Goal: Task Accomplishment & Management: Complete application form

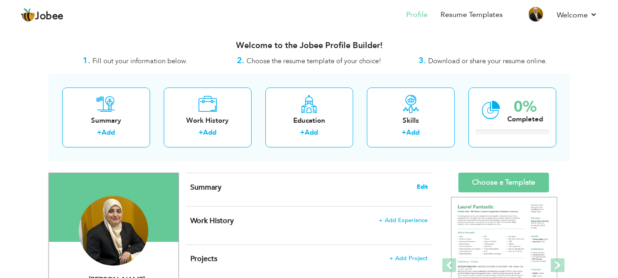
click at [425, 186] on span "Edit" at bounding box center [422, 187] width 11 height 6
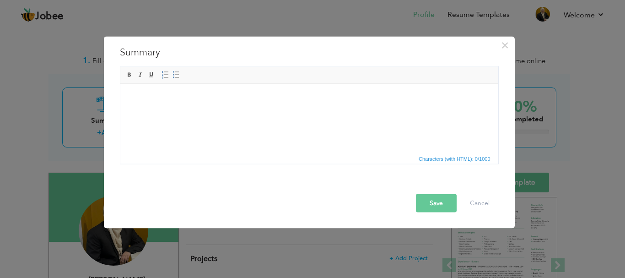
click at [222, 107] on html at bounding box center [309, 98] width 378 height 28
click at [265, 112] on html at bounding box center [309, 98] width 378 height 28
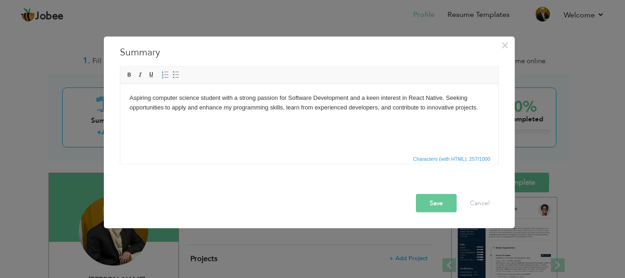
click at [433, 200] on button "Save" at bounding box center [436, 203] width 41 height 18
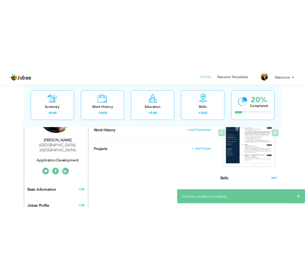
scroll to position [92, 0]
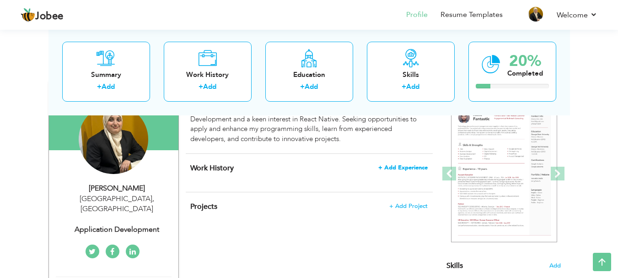
click at [405, 170] on span "+ Add Experience" at bounding box center [403, 167] width 49 height 6
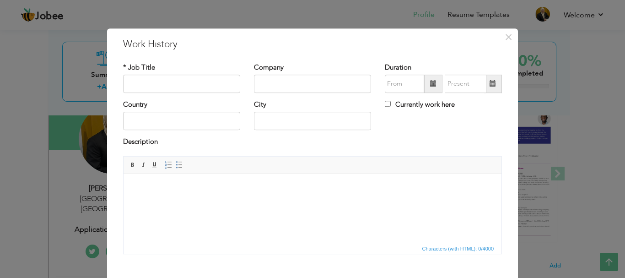
click at [108, 18] on div "× Work History * Job Title Company Duration Currently work here Country" at bounding box center [312, 139] width 625 height 278
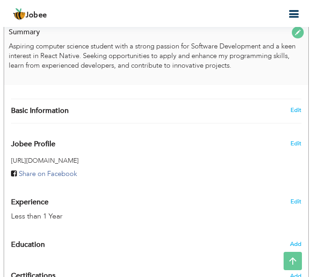
scroll to position [320, 0]
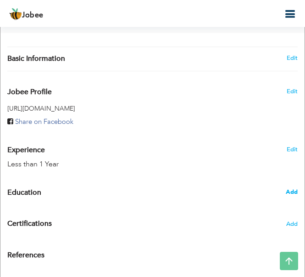
click at [290, 193] on span "Add" at bounding box center [292, 192] width 12 height 8
radio input "true"
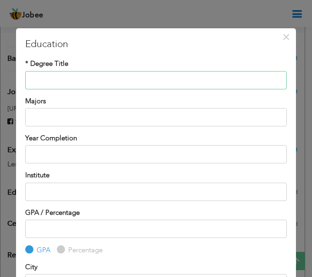
click at [194, 81] on input "text" at bounding box center [155, 80] width 261 height 18
type input "Bachelors in Computer Science"
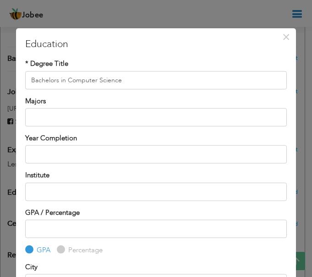
click at [185, 127] on div "* Degree Title Bachelors in Computer Science Majors" at bounding box center [155, 96] width 275 height 75
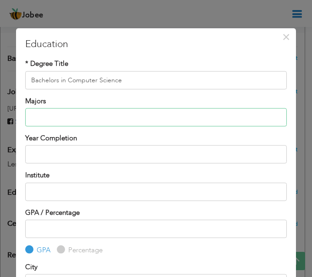
click at [185, 114] on input "text" at bounding box center [155, 117] width 261 height 18
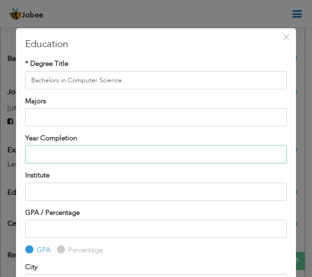
click at [166, 157] on input "text" at bounding box center [155, 155] width 261 height 18
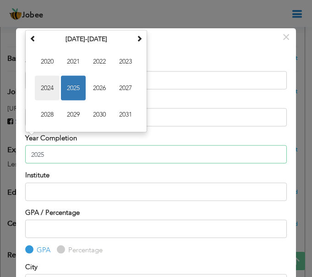
click at [45, 88] on span "2024" at bounding box center [47, 88] width 25 height 25
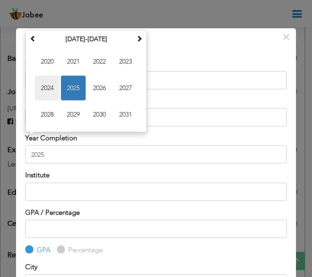
type input "2024"
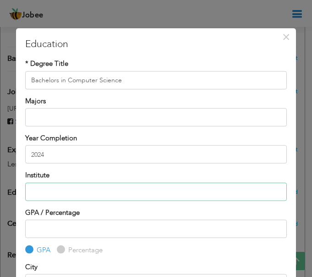
click at [147, 195] on input "text" at bounding box center [155, 192] width 261 height 18
type input "[GEOGRAPHIC_DATA]"
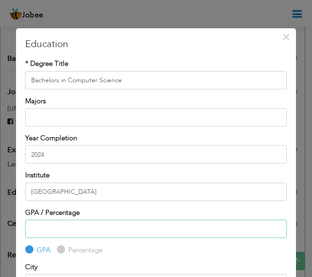
click at [108, 233] on input "number" at bounding box center [155, 229] width 261 height 18
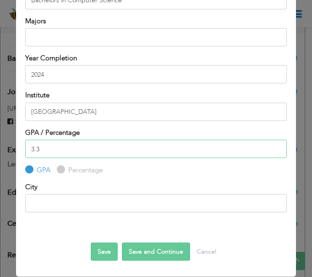
scroll to position [0, 0]
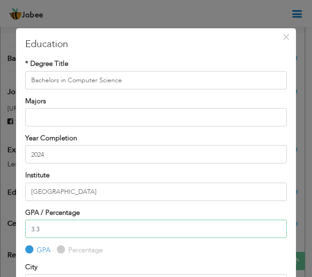
type input "3.3"
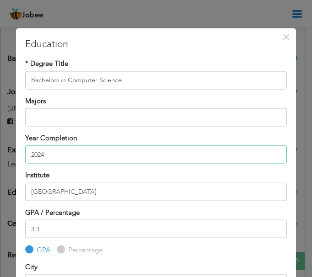
click at [123, 154] on input "2024" at bounding box center [155, 155] width 261 height 18
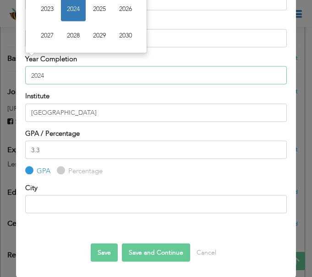
scroll to position [80, 0]
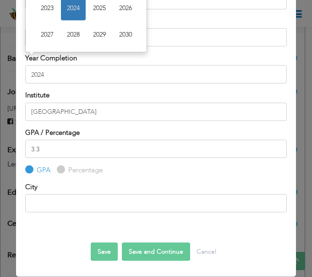
type input "2024"
click at [146, 250] on button "Save and Continue" at bounding box center [156, 252] width 68 height 18
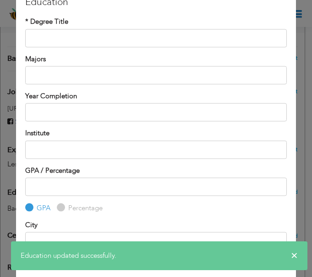
scroll to position [0, 0]
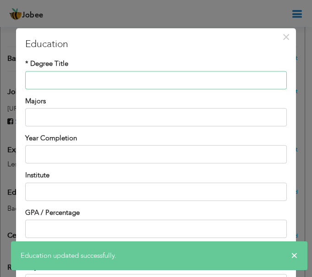
click at [167, 82] on input "text" at bounding box center [155, 80] width 261 height 18
type input "i"
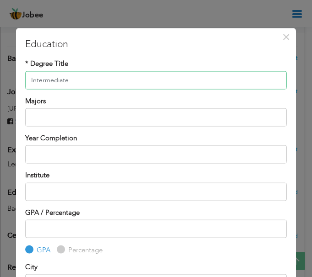
type input "Intermediate"
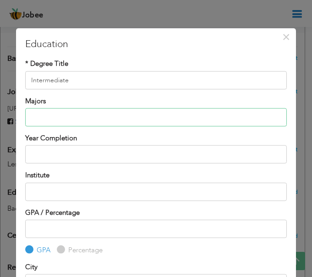
click at [123, 120] on input "text" at bounding box center [155, 117] width 261 height 18
click at [68, 111] on input "text" at bounding box center [155, 117] width 261 height 18
type input "Computer Science"
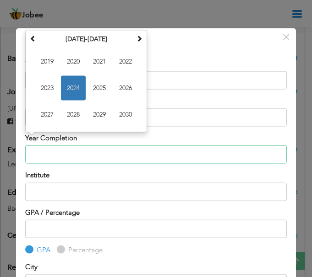
click at [76, 159] on input "text" at bounding box center [155, 155] width 261 height 18
click at [41, 61] on span "2019" at bounding box center [47, 61] width 25 height 25
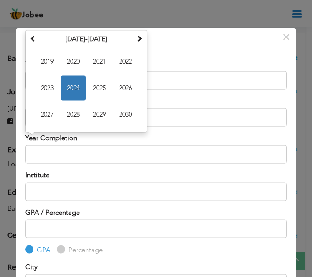
type input "2019"
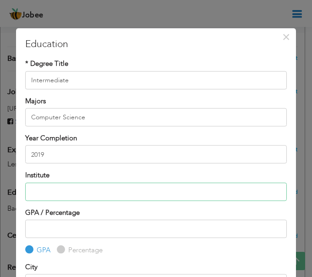
click at [77, 191] on input "text" at bounding box center [155, 192] width 261 height 18
click at [132, 191] on input "text" at bounding box center [155, 192] width 261 height 18
paste input "Govt college for women"
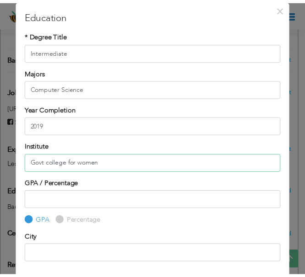
scroll to position [80, 0]
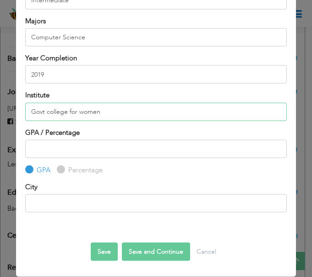
type input "Govt college for women"
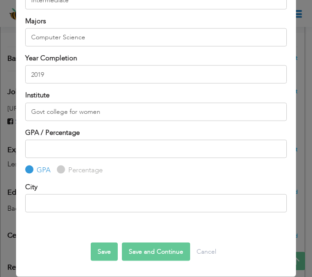
click at [109, 250] on button "Save" at bounding box center [104, 252] width 27 height 18
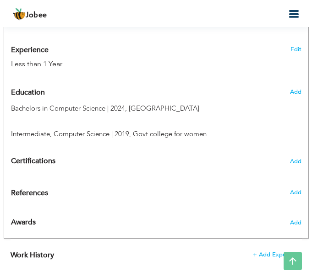
scroll to position [503, 0]
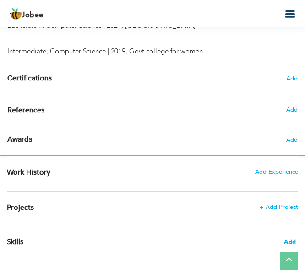
click at [287, 242] on span "Add" at bounding box center [290, 242] width 12 height 9
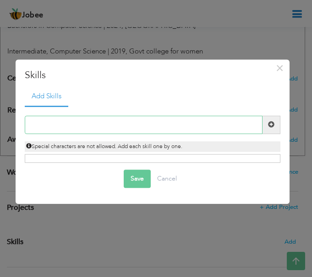
click at [53, 130] on input "text" at bounding box center [143, 125] width 237 height 18
click at [129, 123] on input "text" at bounding box center [143, 125] width 237 height 18
paste input "Java Script"
type input "Java Script"
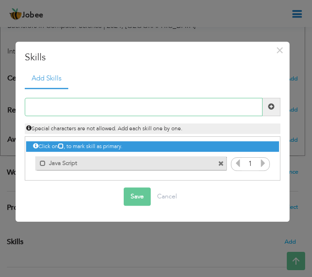
click at [179, 106] on input "text" at bounding box center [143, 107] width 237 height 18
paste input "PL/SQL"
type input "PL/SQL"
click at [268, 108] on span at bounding box center [271, 106] width 6 height 6
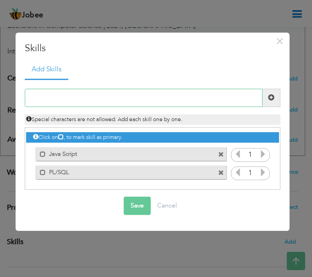
click at [164, 99] on input "text" at bounding box center [143, 98] width 237 height 18
paste input "Python"
type input "Python"
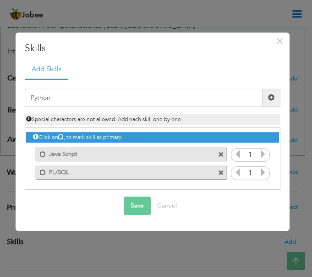
click at [271, 101] on span at bounding box center [271, 97] width 6 height 6
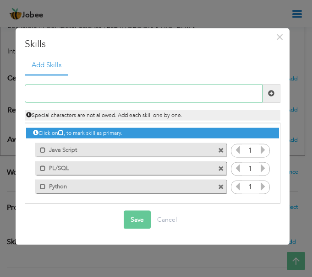
click at [125, 88] on input "text" at bounding box center [143, 93] width 237 height 18
paste input "Kotlin ( Basic )"
type input "Kotlin ( Basic )"
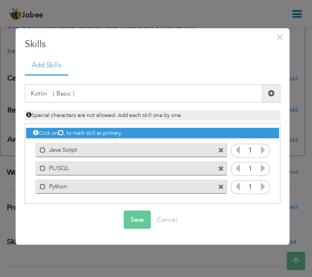
click at [268, 93] on span at bounding box center [271, 93] width 6 height 6
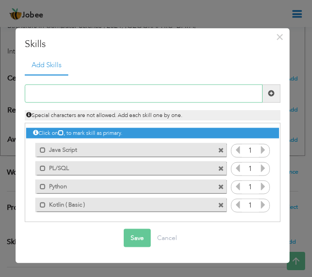
click at [184, 97] on input "text" at bounding box center [143, 93] width 237 height 18
paste input "React Native"
type input "React Native"
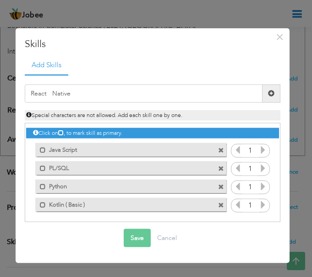
click at [268, 93] on span at bounding box center [271, 93] width 6 height 6
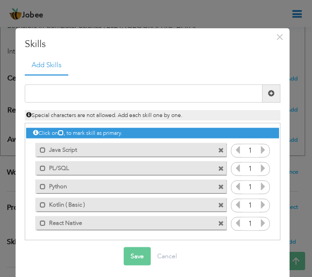
click at [166, 78] on div "Duplicate entry" at bounding box center [152, 158] width 255 height 166
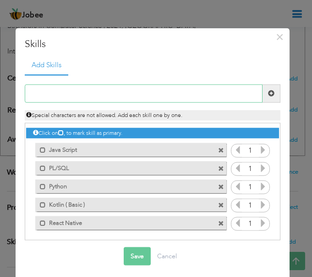
click at [169, 97] on input "text" at bounding box center [143, 93] width 237 height 18
paste input "Oracle Apex"
type input "Oracle Apex"
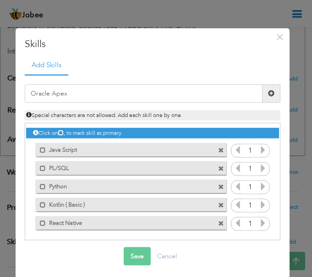
click at [262, 100] on span at bounding box center [271, 93] width 18 height 18
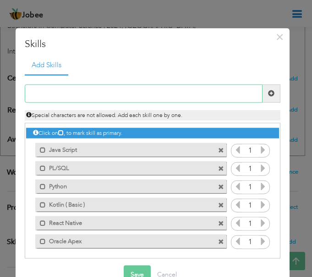
click at [166, 87] on input "text" at bounding box center [143, 93] width 237 height 18
paste input "Fast Api"
type input "Fast Api"
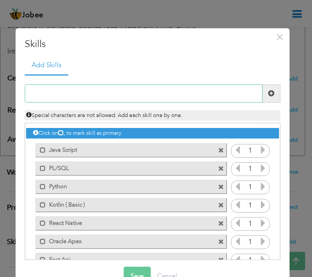
click at [171, 84] on input "text" at bounding box center [143, 93] width 237 height 18
paste input "Oracle Forms"
type input "Oracle Forms"
click at [213, 94] on input "text" at bounding box center [143, 93] width 237 height 18
paste input "Google C ollab"
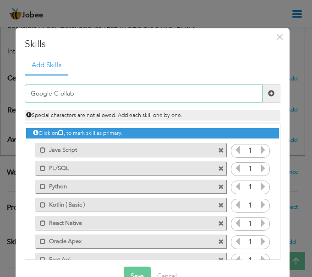
click at [60, 94] on input "Google C ollab" at bounding box center [143, 93] width 237 height 18
type input "Google Collab"
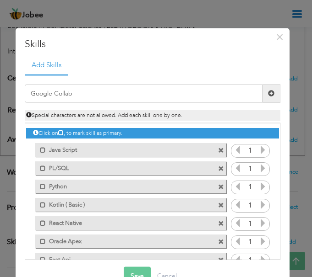
click at [262, 98] on span at bounding box center [271, 93] width 18 height 18
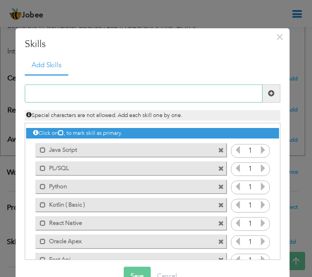
click at [126, 97] on input "text" at bounding box center [143, 93] width 237 height 18
paste input "Toad"
type input "Toad"
click at [200, 87] on input "text" at bounding box center [143, 93] width 237 height 18
paste input "Firebase"
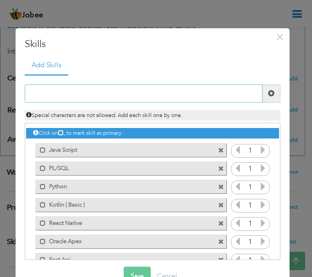
type input "Firebase"
click at [189, 87] on input "text" at bounding box center [143, 93] width 237 height 18
paste input "Oracle DB"
type input "Oracle DB"
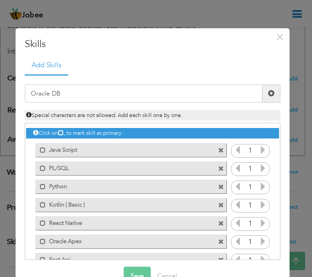
click at [268, 96] on span at bounding box center [271, 93] width 6 height 6
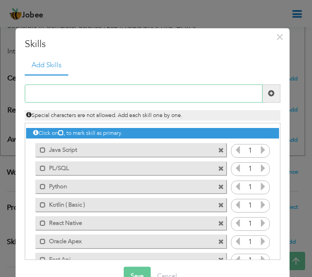
click at [181, 94] on input "text" at bounding box center [143, 93] width 237 height 18
paste input "My SQL"
type input "My SQL"
click at [199, 94] on input "text" at bounding box center [143, 93] width 237 height 18
paste input "CNN"
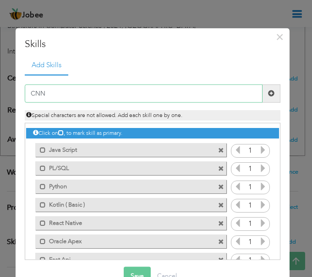
type input "CNN"
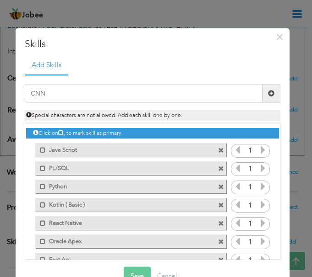
click at [268, 92] on span at bounding box center [271, 93] width 6 height 6
click at [259, 150] on icon at bounding box center [263, 150] width 8 height 8
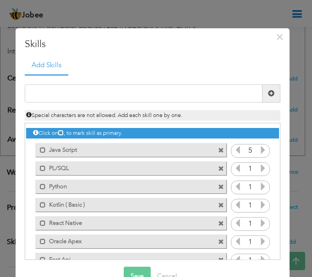
click at [259, 171] on icon at bounding box center [263, 168] width 8 height 8
click at [259, 188] on icon at bounding box center [263, 186] width 8 height 8
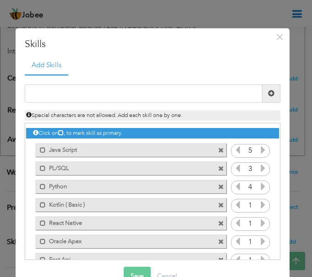
click at [259, 205] on icon at bounding box center [263, 204] width 8 height 8
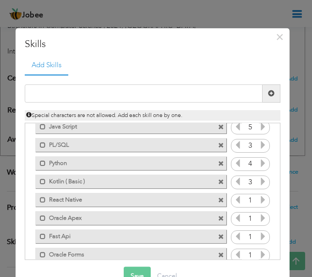
scroll to position [46, 0]
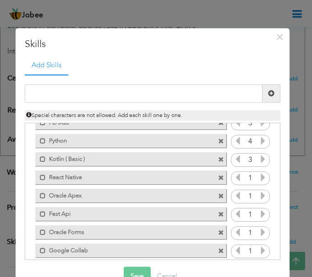
click at [260, 175] on div "1" at bounding box center [250, 179] width 39 height 14
click at [259, 177] on icon at bounding box center [263, 177] width 8 height 8
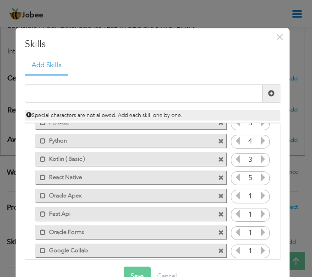
click at [259, 197] on icon at bounding box center [263, 195] width 8 height 8
click at [259, 215] on icon at bounding box center [263, 214] width 8 height 8
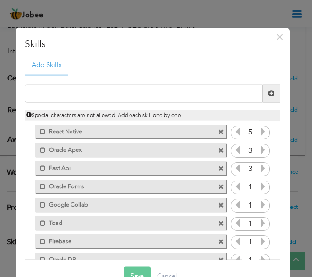
click at [250, 188] on input "1" at bounding box center [250, 187] width 17 height 13
click at [259, 188] on icon at bounding box center [263, 186] width 8 height 8
click at [259, 205] on icon at bounding box center [263, 204] width 8 height 8
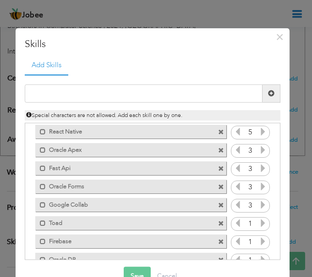
click at [259, 205] on icon at bounding box center [263, 204] width 8 height 8
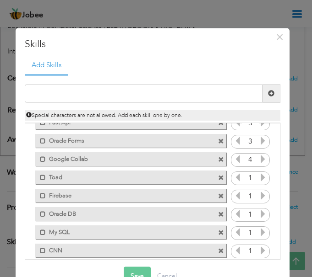
click at [259, 180] on icon at bounding box center [263, 177] width 8 height 8
click at [259, 195] on icon at bounding box center [263, 195] width 8 height 8
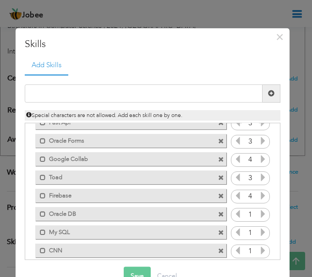
click at [259, 214] on icon at bounding box center [263, 214] width 8 height 8
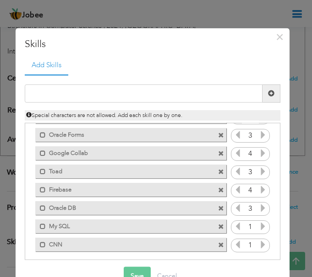
scroll to position [145, 0]
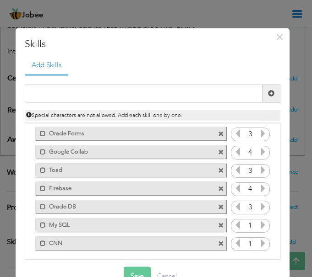
click at [259, 222] on icon at bounding box center [263, 225] width 8 height 8
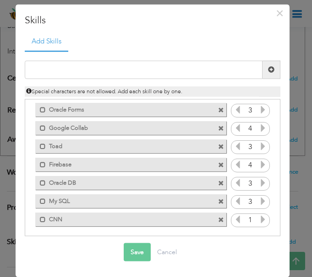
click at [259, 221] on icon at bounding box center [263, 219] width 8 height 8
click at [133, 254] on button "Save" at bounding box center [137, 252] width 27 height 18
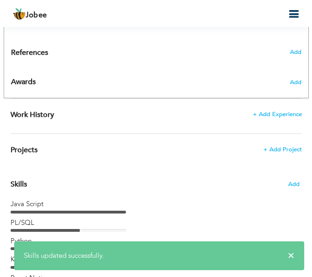
scroll to position [549, 0]
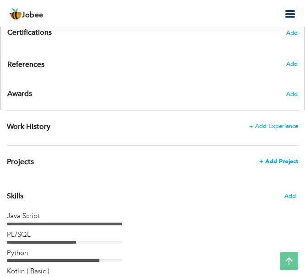
click at [286, 162] on span "+ Add Project" at bounding box center [278, 161] width 39 height 6
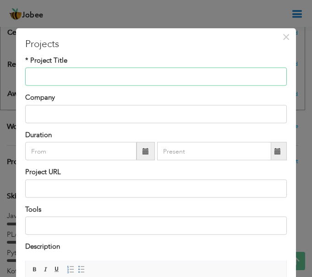
click at [164, 74] on input "text" at bounding box center [155, 77] width 261 height 18
type input "Cyber Bully Detection App"
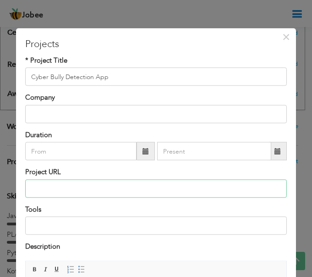
click at [73, 189] on input "text" at bounding box center [155, 188] width 261 height 18
paste input "[URL][DOMAIN_NAME]"
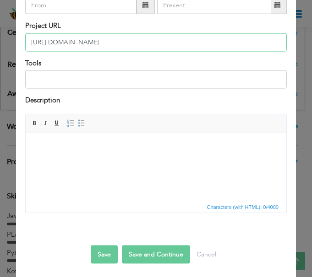
scroll to position [149, 0]
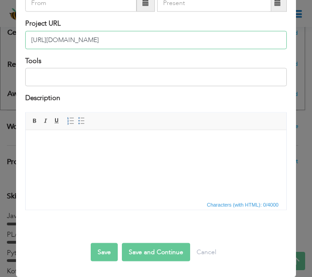
type input "[URL][DOMAIN_NAME]"
click at [136, 252] on button "Save and Continue" at bounding box center [156, 252] width 68 height 18
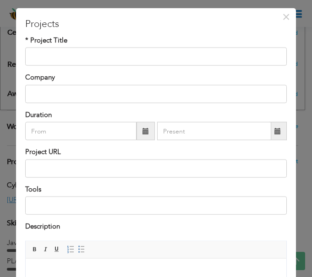
scroll to position [11, 0]
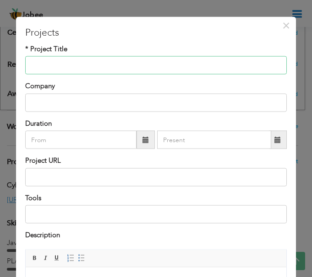
click at [189, 68] on input "text" at bounding box center [155, 65] width 261 height 18
paste input "NFC Based Parking System"
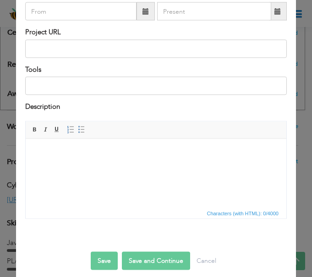
scroll to position [149, 0]
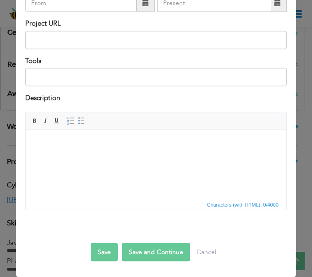
type input "NFC Based Parking System"
click at [142, 248] on button "Save and Continue" at bounding box center [156, 252] width 68 height 18
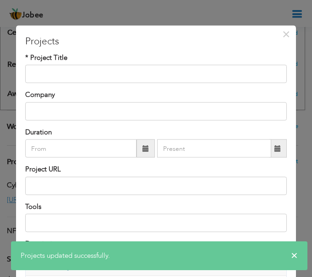
scroll to position [0, 0]
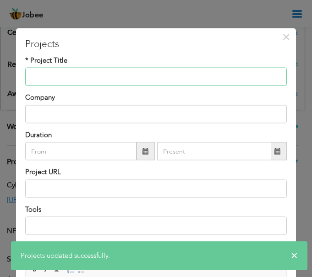
click at [166, 72] on input "text" at bounding box center [155, 77] width 261 height 18
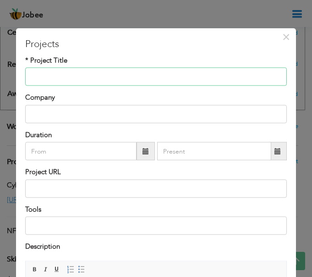
type input "Daily Quotes App"
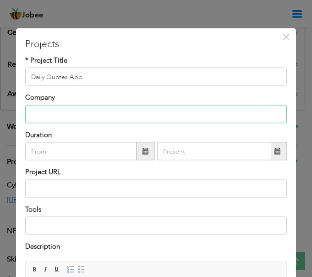
click at [118, 114] on input "text" at bounding box center [155, 114] width 261 height 18
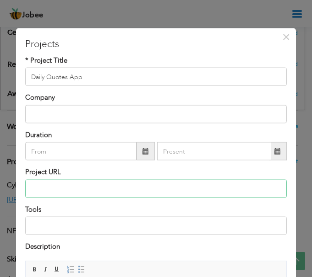
click at [58, 191] on input "text" at bounding box center [155, 188] width 261 height 18
paste input "[URL][DOMAIN_NAME]"
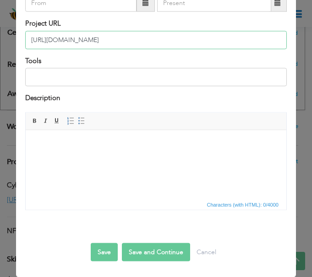
type input "[URL][DOMAIN_NAME]"
click at [138, 257] on button "Save and Continue" at bounding box center [156, 252] width 68 height 18
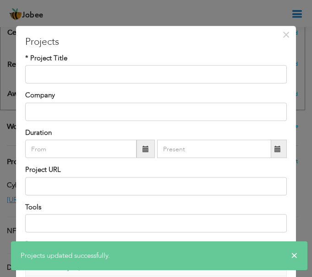
scroll to position [0, 0]
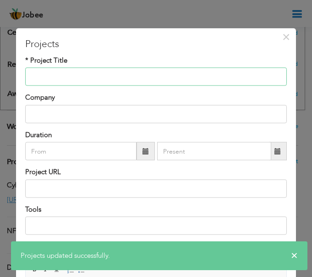
drag, startPoint x: 159, startPoint y: 68, endPoint x: 156, endPoint y: 85, distance: 16.8
click at [159, 70] on input "text" at bounding box center [155, 77] width 261 height 18
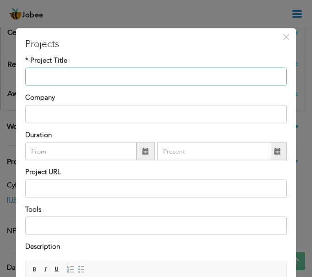
type input "NoteApp"
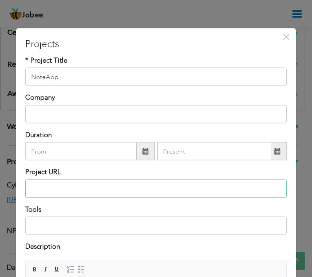
click at [94, 189] on input "text" at bounding box center [155, 188] width 261 height 18
paste input "gh repo clone Shanzae124/React_NoteApp- Firebase_Auth"
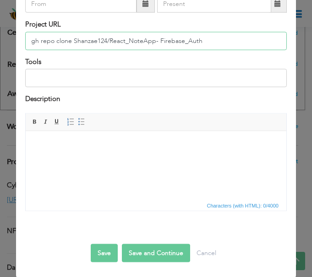
scroll to position [149, 0]
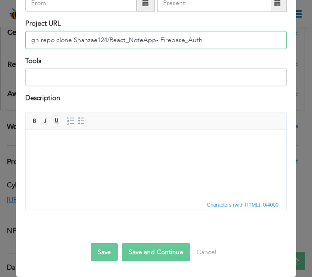
type input "gh repo clone Shanzae124/React_NoteApp- Firebase_Auth"
click at [153, 253] on button "Save and Continue" at bounding box center [156, 252] width 68 height 18
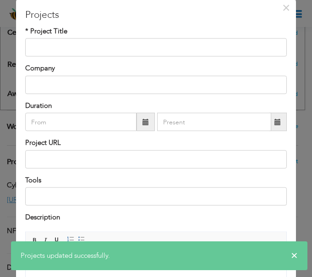
scroll to position [0, 0]
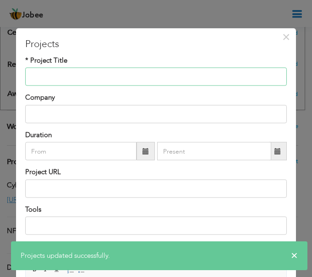
click at [189, 75] on input "text" at bounding box center [155, 77] width 261 height 18
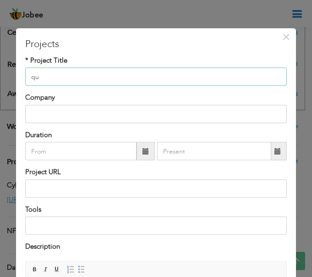
type input "q"
type input "Quiz App"
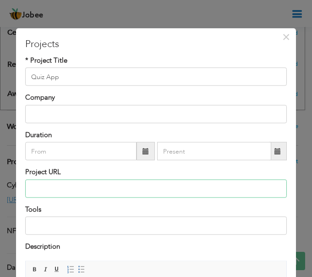
click at [98, 194] on input "text" at bounding box center [155, 188] width 261 height 18
click at [118, 195] on input "text" at bounding box center [155, 188] width 261 height 18
paste input "gh repo clone Shanzae124/Quiz-App"
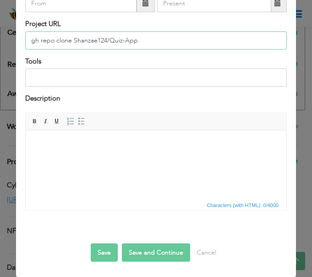
scroll to position [149, 0]
type input "gh repo clone Shanzae124/Quiz-App"
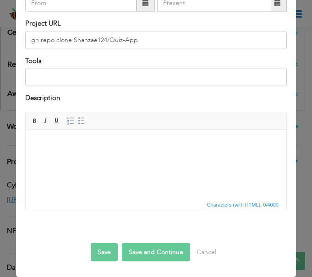
click at [147, 252] on button "Save and Continue" at bounding box center [156, 252] width 68 height 18
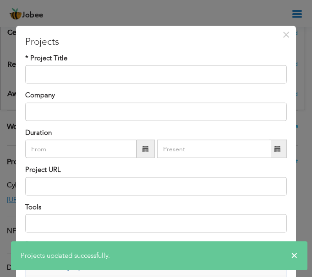
scroll to position [0, 0]
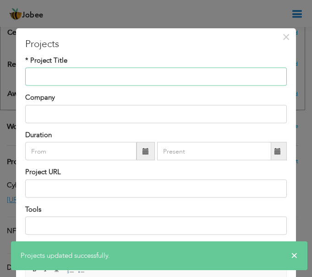
click at [168, 76] on input "text" at bounding box center [155, 77] width 261 height 18
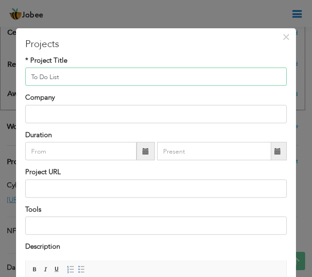
type input "To Do List"
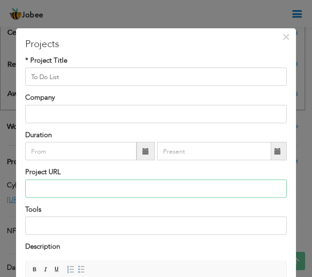
click at [132, 193] on input "text" at bounding box center [155, 188] width 261 height 18
paste input "gh repo clone Shanzae124/CODSOFT_TASK_1"
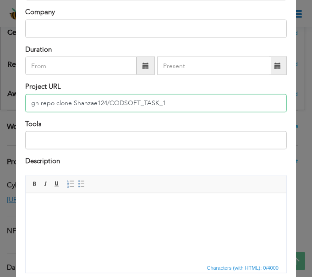
scroll to position [149, 0]
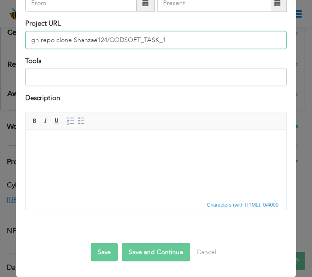
type input "gh repo clone Shanzae124/CODSOFT_TASK_1"
click at [142, 254] on button "Save and Continue" at bounding box center [156, 252] width 68 height 18
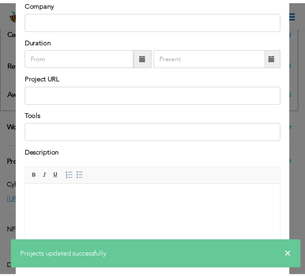
scroll to position [0, 0]
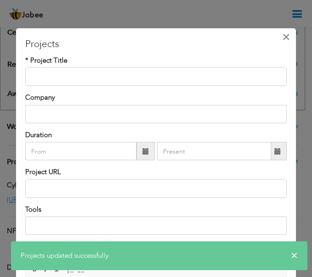
click at [283, 37] on span "×" at bounding box center [286, 37] width 8 height 16
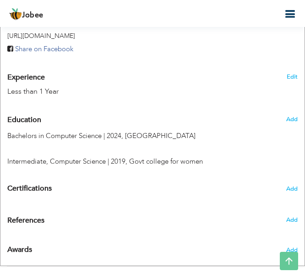
scroll to position [429, 0]
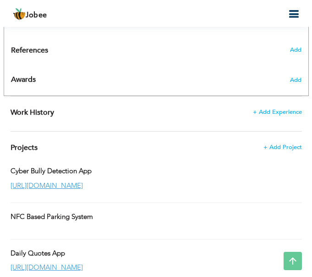
scroll to position [567, 0]
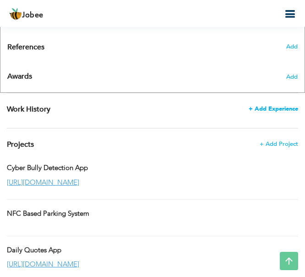
click at [276, 107] on span "+ Add Experience" at bounding box center [273, 109] width 49 height 6
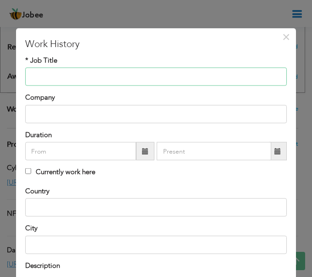
click at [78, 82] on input "text" at bounding box center [155, 77] width 261 height 18
paste input "APPLICATION DEVELOPMENT"
type input "A"
click at [97, 80] on input "Application Develop" at bounding box center [155, 77] width 261 height 18
type input "Application Development"
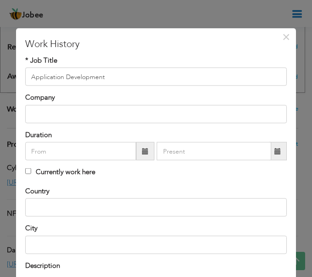
click at [51, 124] on div "* Job Title Application Development Company Duration" at bounding box center [155, 121] width 275 height 131
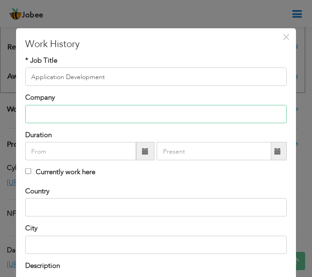
click at [49, 117] on input "text" at bounding box center [155, 114] width 261 height 18
paste input "CODESOFT"
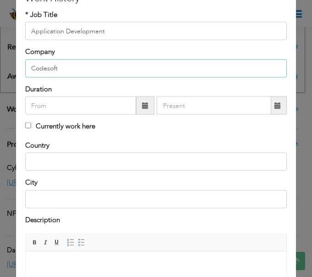
type input "Codesoft"
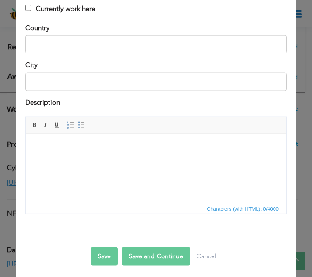
scroll to position [168, 0]
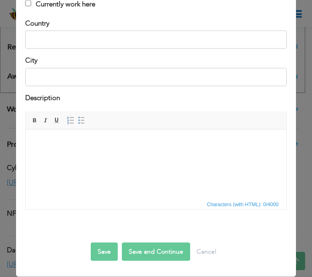
click at [133, 157] on html at bounding box center [156, 144] width 260 height 28
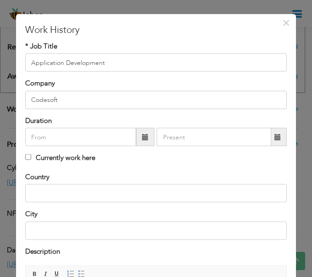
scroll to position [0, 0]
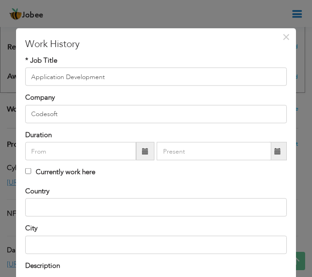
click at [142, 152] on span at bounding box center [145, 151] width 6 height 6
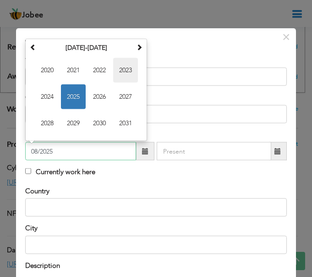
click at [119, 70] on span "2023" at bounding box center [125, 70] width 25 height 25
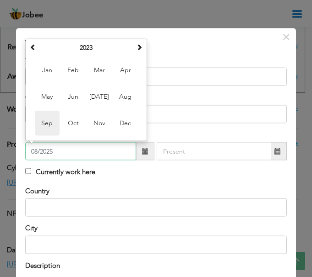
click at [55, 127] on span "Sep" at bounding box center [47, 123] width 25 height 25
type input "09/2023"
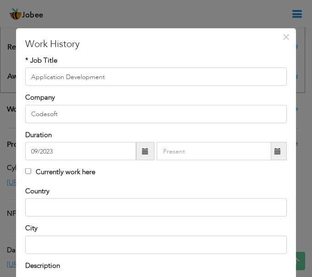
click at [274, 151] on span at bounding box center [277, 151] width 6 height 6
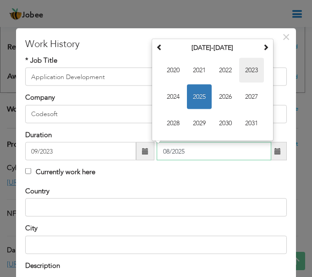
click at [258, 73] on span "2023" at bounding box center [251, 70] width 25 height 25
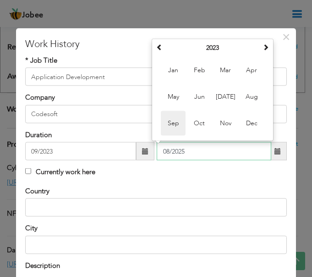
click at [173, 122] on span "Sep" at bounding box center [173, 123] width 25 height 25
type input "09/2023"
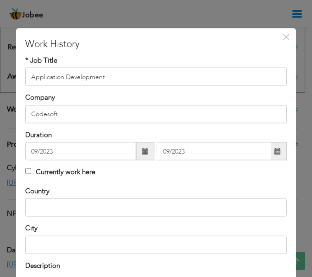
click at [187, 164] on div "Duration 09/2023 09/2023 Currently work here" at bounding box center [155, 154] width 275 height 49
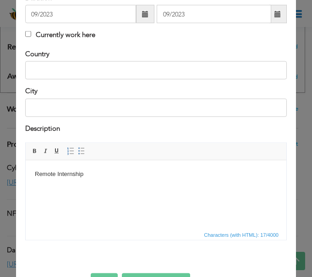
scroll to position [46, 0]
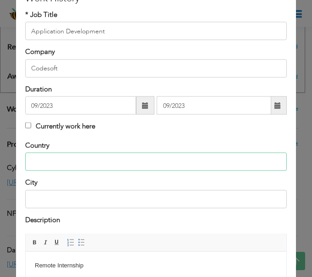
click at [153, 165] on input "text" at bounding box center [155, 162] width 261 height 18
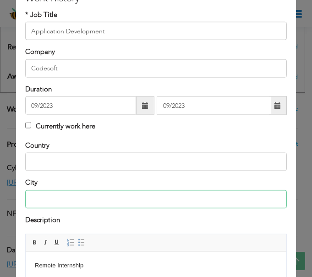
click at [223, 202] on input "text" at bounding box center [155, 199] width 261 height 18
click at [222, 201] on input "text" at bounding box center [155, 199] width 261 height 18
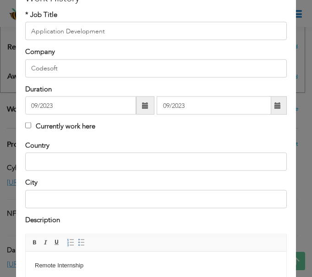
click at [193, 235] on span "Editor toolbars Basic Styles Bold Italic Underline Paragraph Insert/Remove Numb…" at bounding box center [156, 243] width 260 height 17
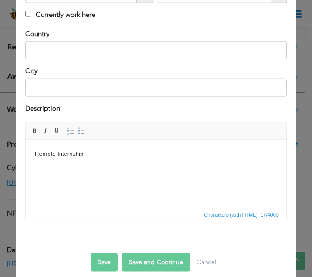
scroll to position [168, 0]
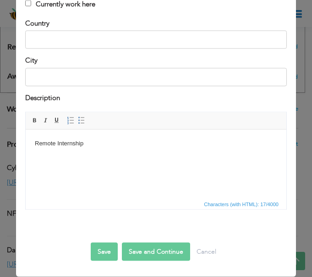
click at [133, 250] on button "Save and Continue" at bounding box center [156, 252] width 68 height 18
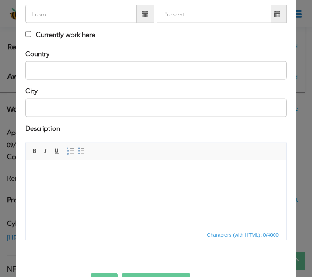
scroll to position [0, 0]
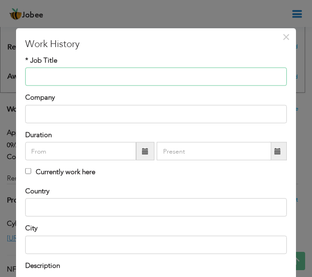
click at [151, 80] on input "text" at bounding box center [155, 77] width 261 height 18
type input "U"
type input "IT"
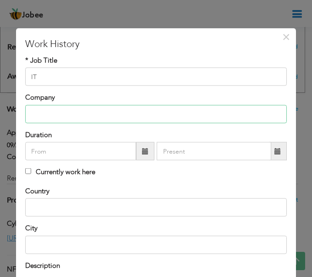
click at [168, 116] on input "text" at bounding box center [155, 114] width 261 height 18
drag, startPoint x: 298, startPoint y: 110, endPoint x: 624, endPoint y: 89, distance: 327.0
click at [84, 117] on input "text" at bounding box center [155, 114] width 261 height 18
paste input "Lucky Textile [PERSON_NAME] Limited"
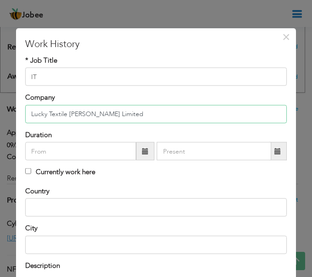
type input "Lucky Textile [PERSON_NAME] Limited"
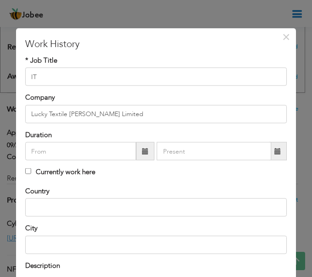
click at [136, 151] on span at bounding box center [145, 151] width 18 height 18
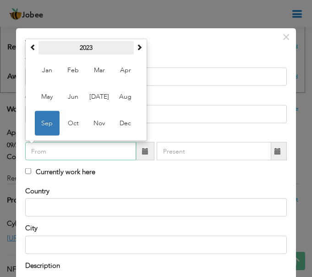
click at [105, 49] on th "2023" at bounding box center [85, 48] width 95 height 14
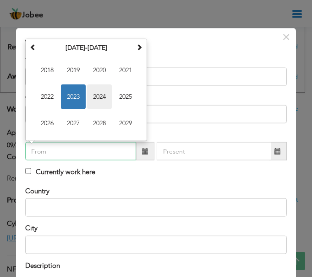
click at [101, 95] on span "2024" at bounding box center [99, 97] width 25 height 25
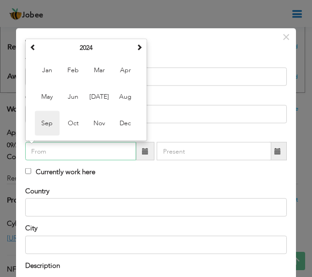
click at [46, 127] on span "Sep" at bounding box center [47, 123] width 25 height 25
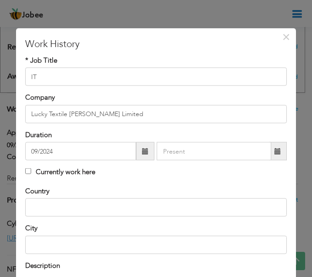
click at [144, 152] on span at bounding box center [145, 151] width 6 height 6
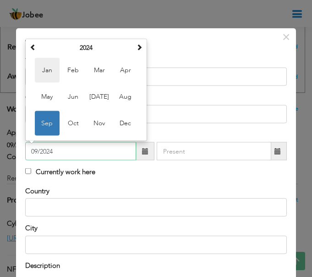
click at [46, 67] on span "Jan" at bounding box center [47, 70] width 25 height 25
type input "01/2024"
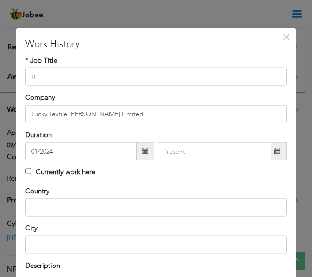
click at [274, 148] on span at bounding box center [277, 151] width 6 height 6
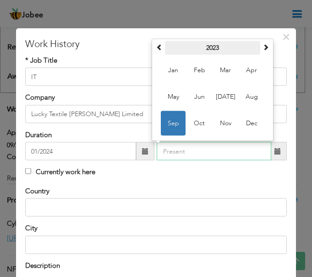
click at [225, 52] on th "2023" at bounding box center [212, 48] width 95 height 14
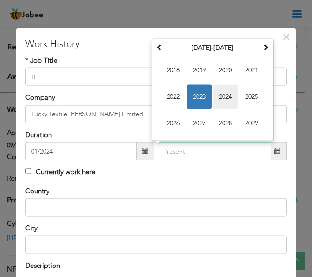
click at [230, 103] on span "2024" at bounding box center [225, 97] width 25 height 25
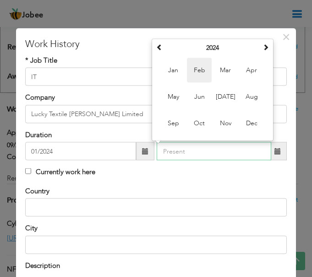
click at [204, 77] on span "Feb" at bounding box center [199, 70] width 25 height 25
type input "02/2024"
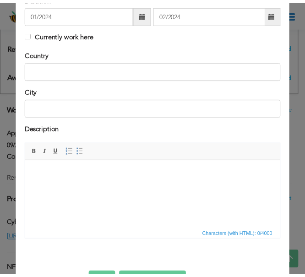
scroll to position [168, 0]
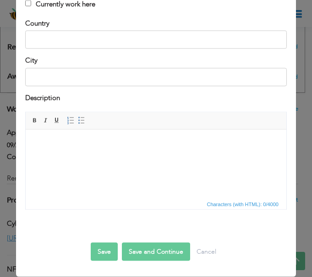
click at [105, 247] on button "Save" at bounding box center [104, 252] width 27 height 18
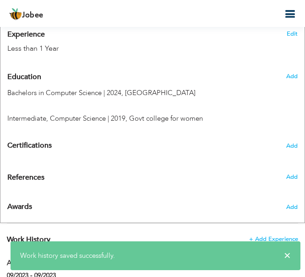
scroll to position [429, 0]
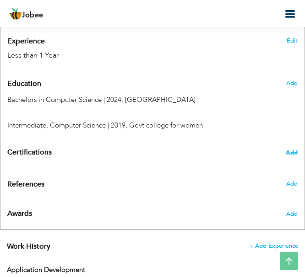
click at [294, 155] on span "Add" at bounding box center [292, 153] width 12 height 6
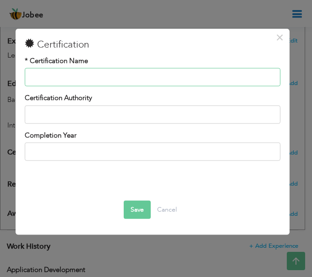
click at [68, 79] on input "text" at bounding box center [152, 77] width 255 height 18
click at [194, 74] on input "text" at bounding box center [152, 77] width 255 height 18
paste input "Volunteer"
type input "Volunteer"
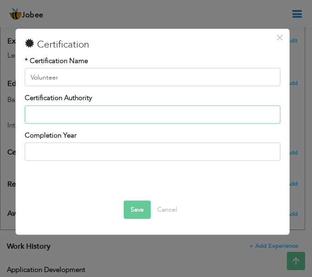
click at [232, 119] on input "text" at bounding box center [152, 115] width 255 height 18
click at [182, 111] on input "text" at bounding box center [152, 115] width 255 height 18
paste input "Tech Connect Event"
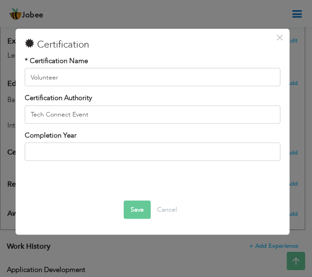
drag, startPoint x: 190, startPoint y: 124, endPoint x: 194, endPoint y: 121, distance: 5.2
click at [191, 123] on div "* Certification Name Volunteer Certification Authority Tech Connect Event" at bounding box center [152, 93] width 269 height 75
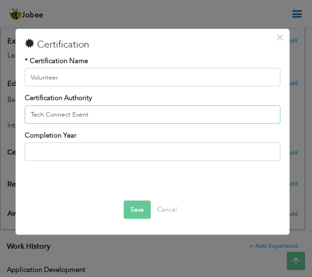
click at [195, 120] on input "Tech Connect Event" at bounding box center [152, 115] width 255 height 18
paste input "| GDSC and MLSA"
type input "Tech Connect Event | GDSC and MLSA"
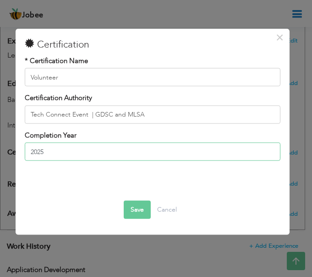
click at [144, 149] on input "2025" at bounding box center [152, 152] width 255 height 18
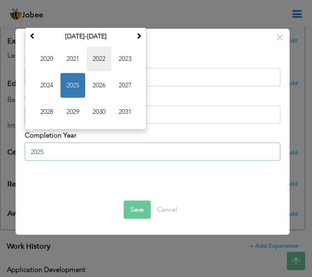
click at [102, 65] on span "2022" at bounding box center [99, 59] width 25 height 25
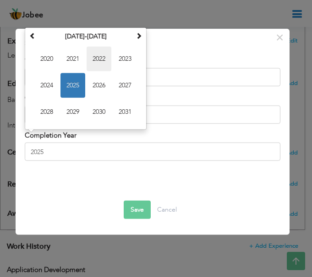
type input "2022"
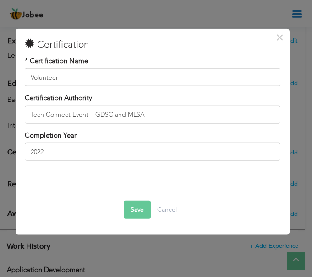
click at [140, 211] on button "Save" at bounding box center [137, 209] width 27 height 18
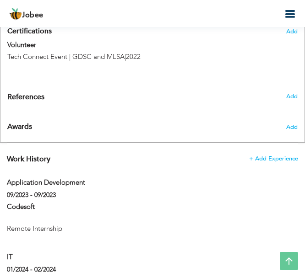
scroll to position [567, 0]
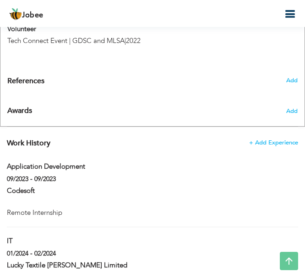
click at [285, 112] on div "Add" at bounding box center [279, 109] width 51 height 22
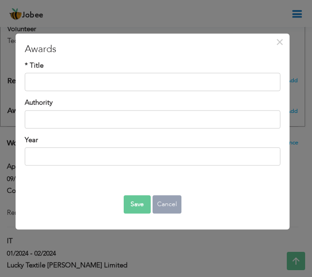
click at [173, 201] on button "Cancel" at bounding box center [166, 205] width 29 height 18
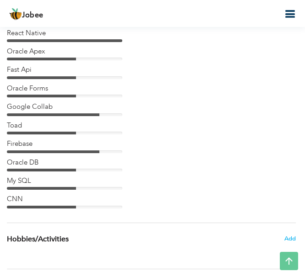
scroll to position [1316, 0]
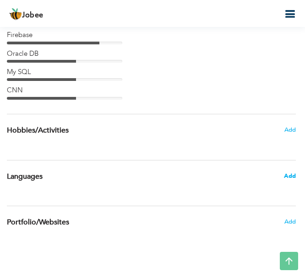
click at [288, 173] on span "Add" at bounding box center [290, 176] width 12 height 8
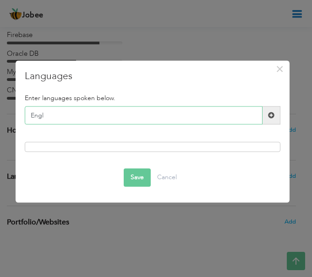
click at [126, 116] on input "Engl" at bounding box center [143, 116] width 237 height 18
type input "English"
click at [270, 115] on span at bounding box center [271, 115] width 6 height 6
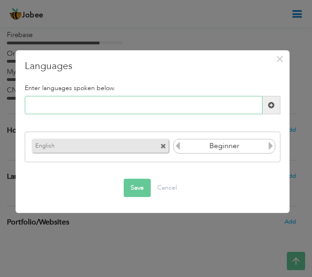
click at [147, 109] on input "text" at bounding box center [143, 105] width 237 height 18
type input "Urdu"
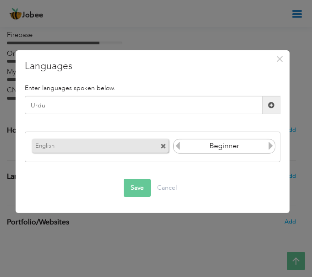
click at [276, 102] on span at bounding box center [271, 105] width 18 height 18
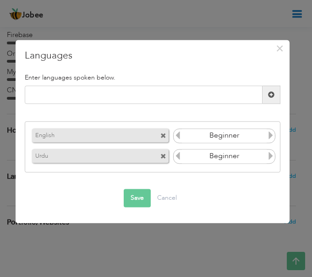
click at [269, 140] on icon at bounding box center [270, 136] width 8 height 8
click at [272, 158] on icon at bounding box center [270, 156] width 8 height 8
click at [128, 200] on button "Save" at bounding box center [137, 198] width 27 height 18
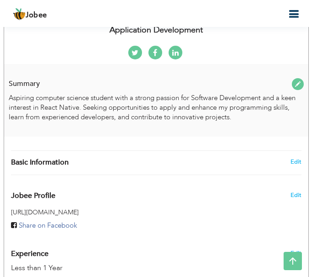
scroll to position [192, 0]
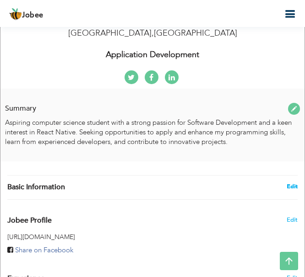
click at [289, 187] on link "Edit" at bounding box center [292, 187] width 11 height 8
type input "Shanzae"
type input "Aurangzaib"
type input "03327809799"
select select "number:166"
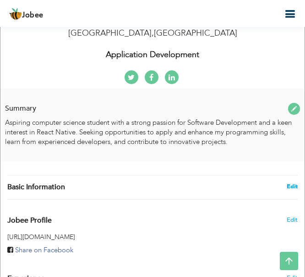
type input "[GEOGRAPHIC_DATA]"
select select "number:2"
type input "Application Development"
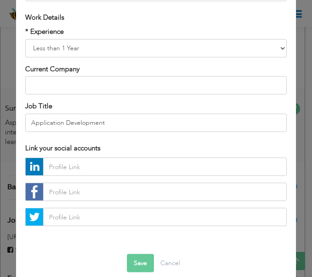
scroll to position [308, 0]
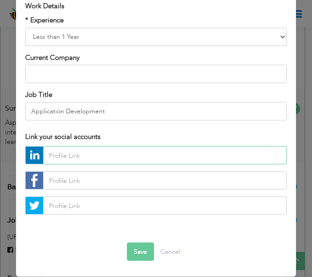
click at [121, 159] on input "text" at bounding box center [164, 155] width 243 height 18
click at [145, 156] on input "text" at bounding box center [164, 155] width 243 height 18
paste input "[URL][DOMAIN_NAME]"
click at [189, 159] on input "[URL][DOMAIN_NAME]" at bounding box center [164, 155] width 243 height 18
paste input "nzae - awan - 7930911a7 /"
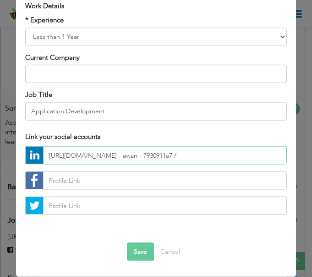
click at [157, 155] on input "[URL][DOMAIN_NAME] - awan - 7930911a7 /" at bounding box center [164, 155] width 243 height 18
click at [151, 153] on input "[URL][DOMAIN_NAME] -awan - 7930911a7 /" at bounding box center [164, 155] width 243 height 18
click at [173, 155] on input "[URL][DOMAIN_NAME][PERSON_NAME] - 7930911a7 /" at bounding box center [164, 155] width 243 height 18
click at [168, 156] on input "[URL][DOMAIN_NAME][PERSON_NAME] -7930911a7 /" at bounding box center [164, 155] width 243 height 18
click at [206, 154] on input "[URL][DOMAIN_NAME][PERSON_NAME] /" at bounding box center [164, 155] width 243 height 18
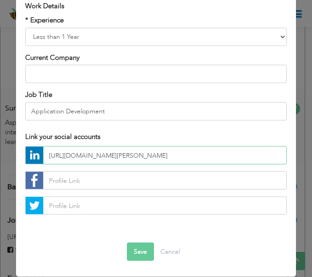
type input "[URL][DOMAIN_NAME][PERSON_NAME]"
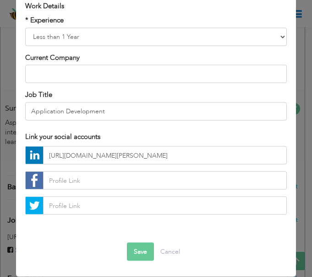
click at [138, 251] on button "Save" at bounding box center [140, 252] width 27 height 18
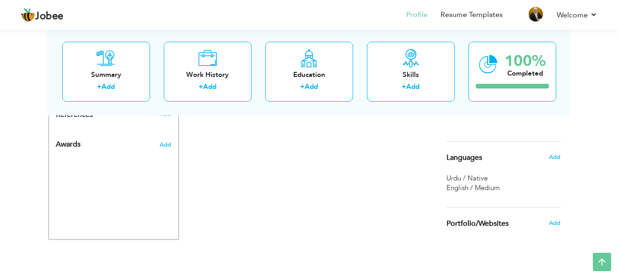
scroll to position [454, 0]
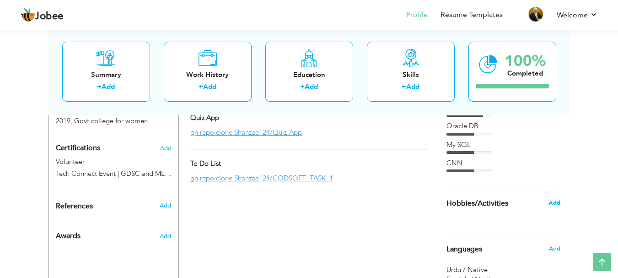
click at [552, 200] on span "Add" at bounding box center [555, 203] width 12 height 8
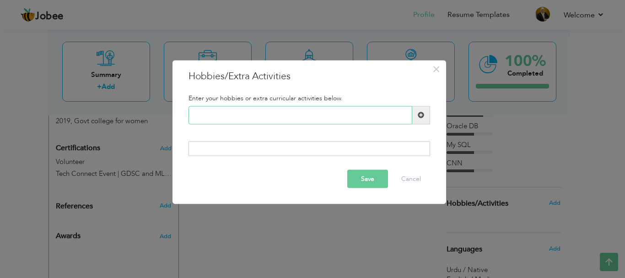
click at [310, 117] on input "text" at bounding box center [301, 115] width 224 height 18
click at [342, 104] on div "Enter your hobbies or extra curricular activities below." at bounding box center [309, 98] width 255 height 16
click at [422, 180] on button "Cancel" at bounding box center [411, 179] width 38 height 18
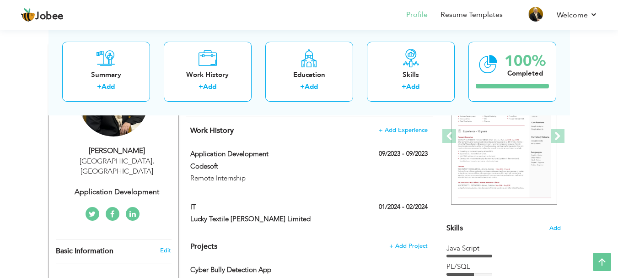
scroll to position [43, 0]
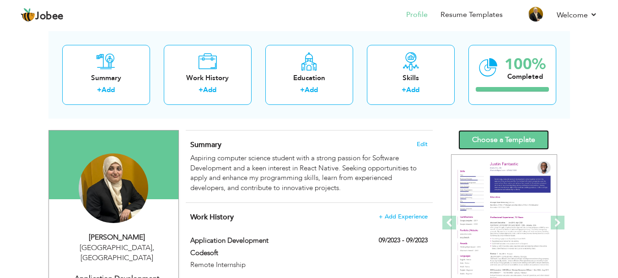
click at [515, 138] on link "Choose a Template" at bounding box center [504, 140] width 91 height 20
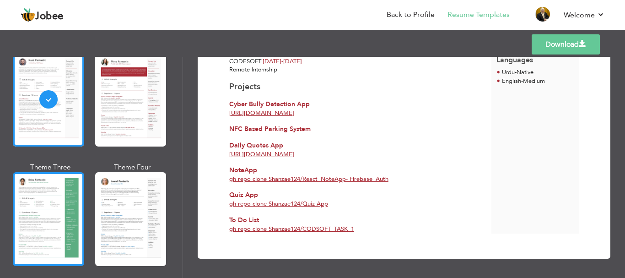
scroll to position [137, 0]
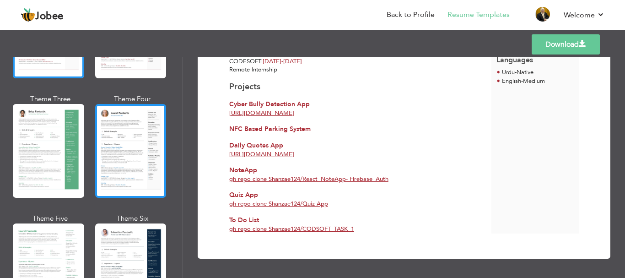
click at [110, 173] on div at bounding box center [130, 151] width 71 height 94
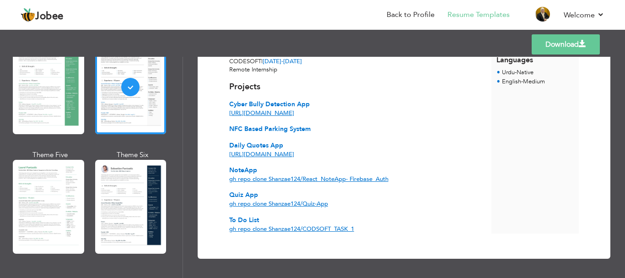
scroll to position [275, 0]
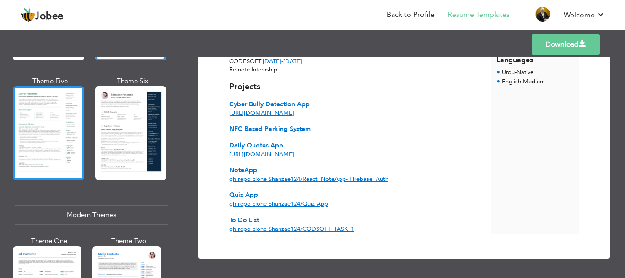
click at [58, 108] on div at bounding box center [48, 133] width 71 height 94
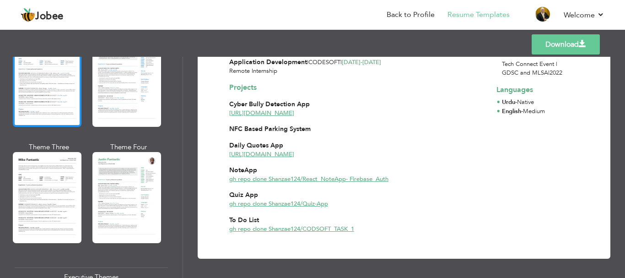
scroll to position [549, 0]
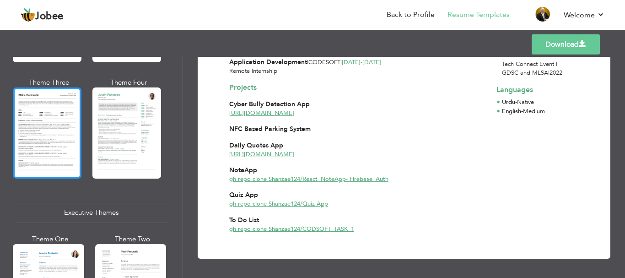
click at [37, 126] on div at bounding box center [47, 132] width 69 height 91
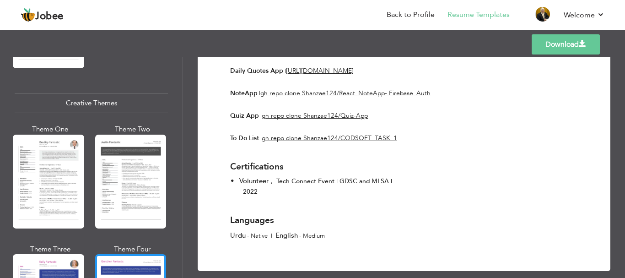
scroll to position [1053, 0]
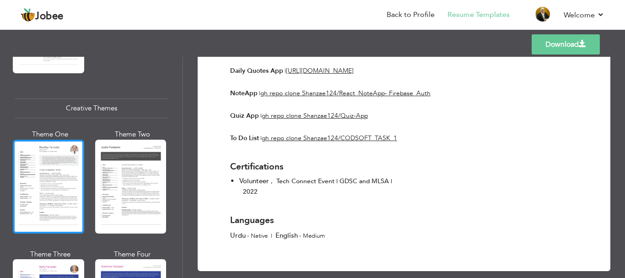
click at [57, 178] on div at bounding box center [48, 187] width 71 height 94
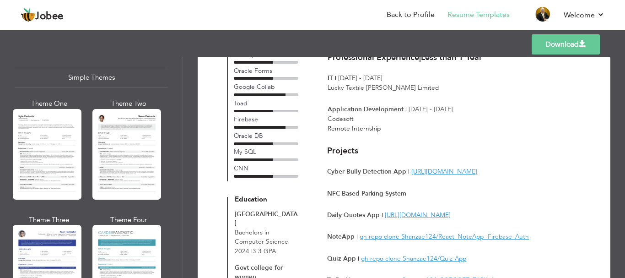
scroll to position [59, 0]
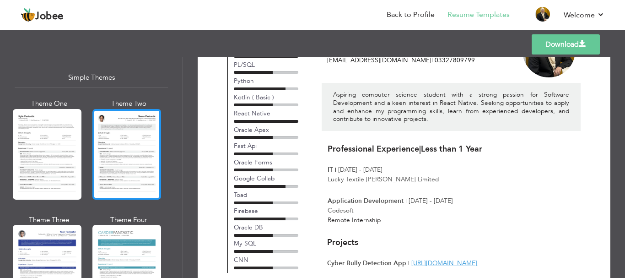
click at [107, 169] on div at bounding box center [126, 154] width 69 height 91
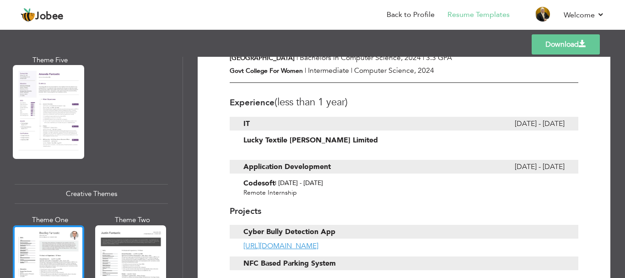
scroll to position [958, 0]
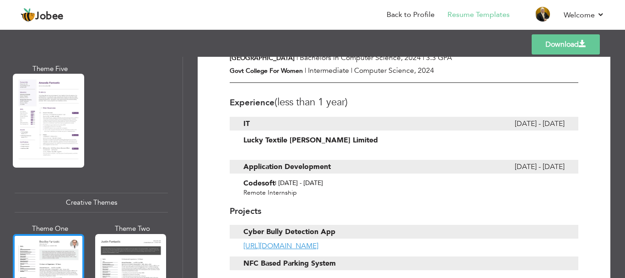
click at [62, 244] on div at bounding box center [48, 281] width 71 height 94
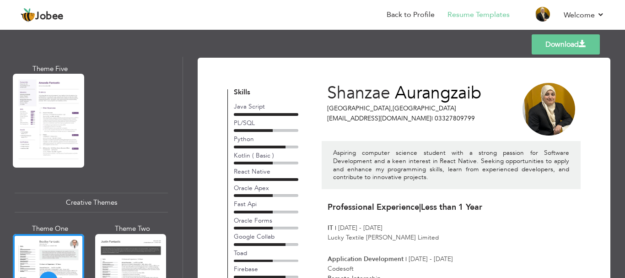
scroll to position [0, 0]
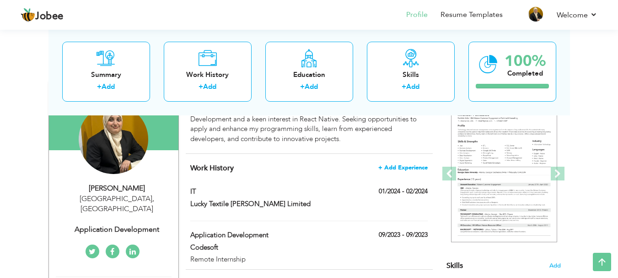
click at [407, 164] on span "+ Add Experience" at bounding box center [403, 167] width 49 height 6
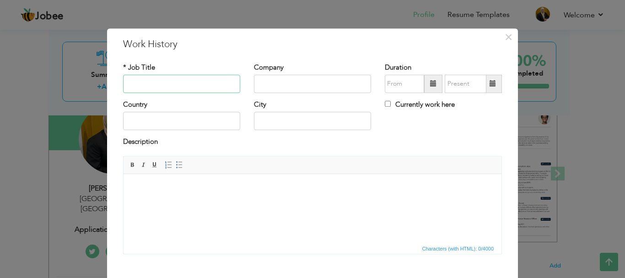
click at [162, 75] on input "text" at bounding box center [181, 84] width 117 height 18
type input "React Native"
click at [294, 82] on input "text" at bounding box center [312, 84] width 117 height 18
type input "Passive I/O"
click at [178, 201] on html at bounding box center [313, 187] width 378 height 28
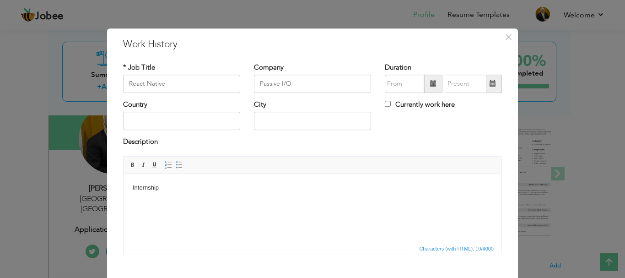
click at [424, 85] on span at bounding box center [433, 84] width 18 height 18
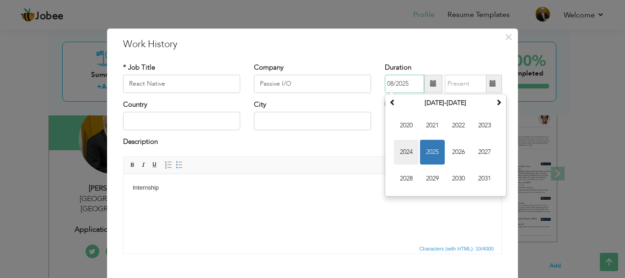
click at [405, 148] on span "2024" at bounding box center [406, 152] width 25 height 25
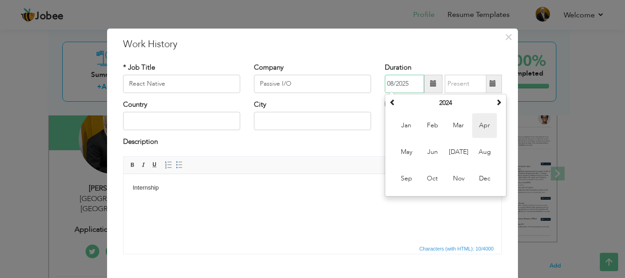
click at [483, 125] on span "Apr" at bounding box center [484, 125] width 25 height 25
type input "04/2024"
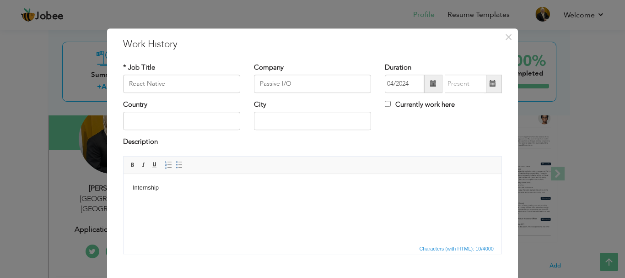
click at [490, 88] on span at bounding box center [493, 84] width 18 height 18
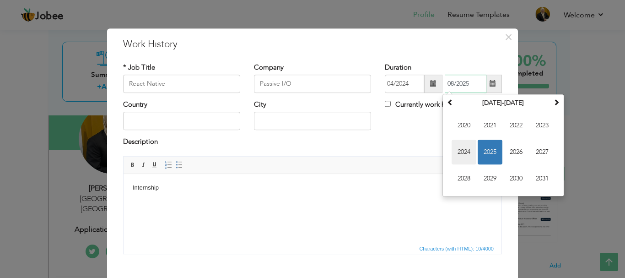
click at [462, 157] on span "2024" at bounding box center [464, 152] width 25 height 25
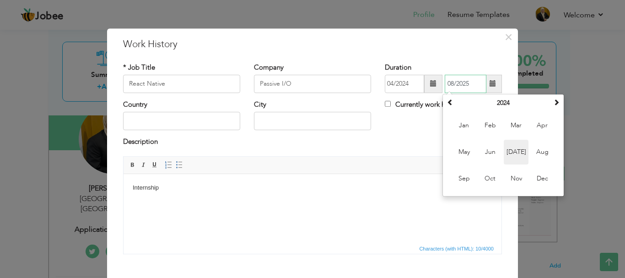
click at [515, 151] on span "[DATE]" at bounding box center [516, 152] width 25 height 25
type input "07/2024"
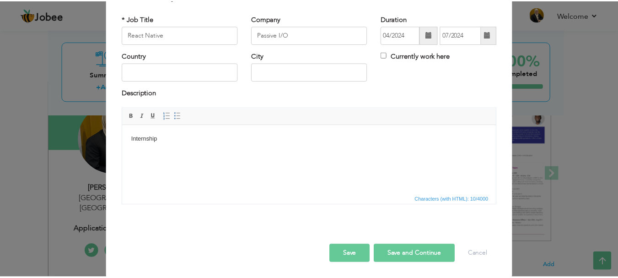
scroll to position [50, 0]
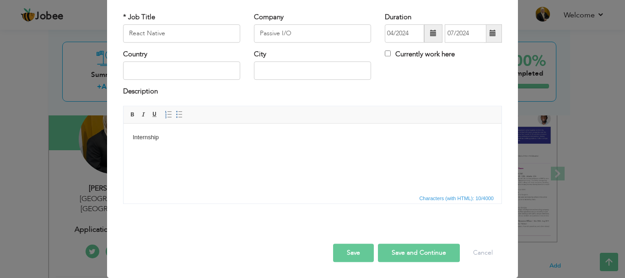
click at [362, 253] on button "Save" at bounding box center [353, 252] width 41 height 18
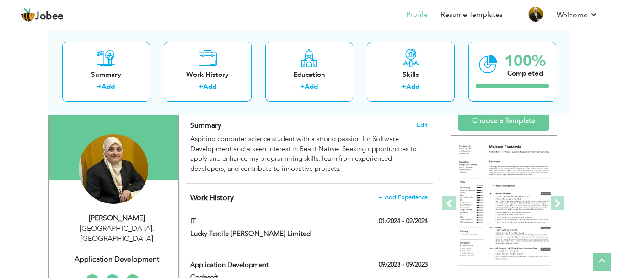
scroll to position [0, 0]
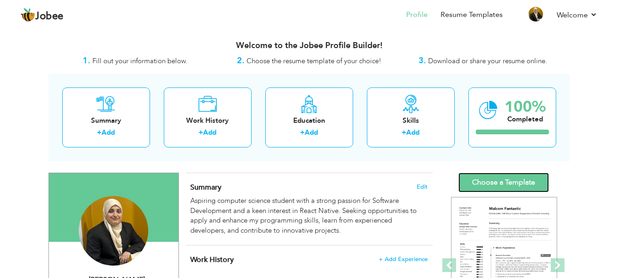
click at [513, 182] on link "Choose a Template" at bounding box center [504, 183] width 91 height 20
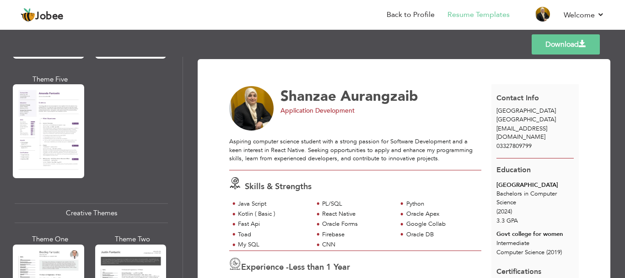
scroll to position [1053, 0]
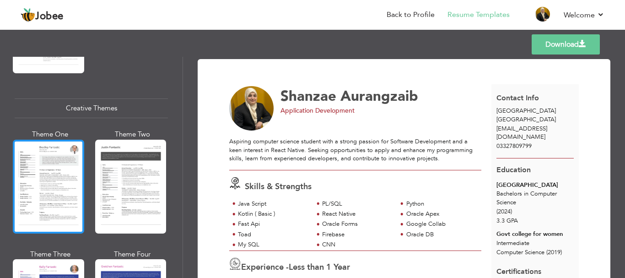
click at [61, 177] on div at bounding box center [48, 187] width 71 height 94
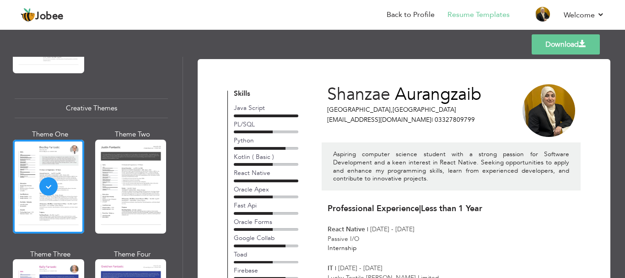
drag, startPoint x: 625, startPoint y: 99, endPoint x: 622, endPoint y: 119, distance: 20.7
click at [622, 119] on html "Jobee Back to Profile Resume Templates Resume Templates Cover Letters About My …" at bounding box center [312, 139] width 625 height 278
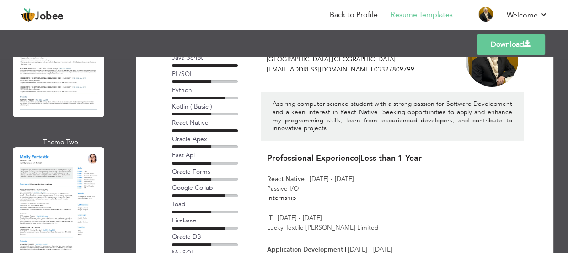
scroll to position [44, 0]
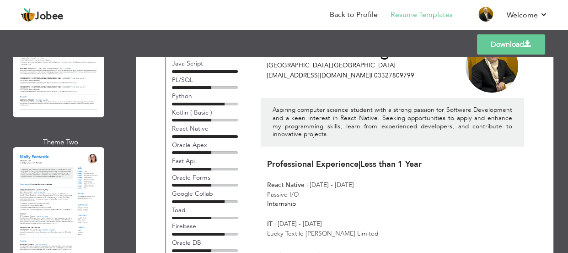
drag, startPoint x: 564, startPoint y: 111, endPoint x: 564, endPoint y: 98, distance: 13.3
click at [564, 98] on div "Download Shanzae Aurangzaib Karachi , Pakistan shanzaeorangzaib08@gmail.com | 0…" at bounding box center [344, 155] width 447 height 196
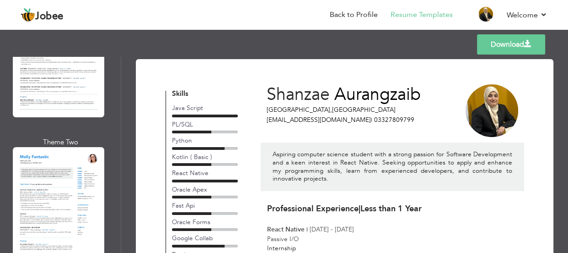
drag, startPoint x: 568, startPoint y: 57, endPoint x: 561, endPoint y: 85, distance: 28.6
click at [561, 85] on html "Jobee Back to Profile Resume Templates Resume Templates Cover Letters About My …" at bounding box center [284, 126] width 568 height 253
drag, startPoint x: 568, startPoint y: 94, endPoint x: 566, endPoint y: 108, distance: 14.7
click at [566, 108] on html "Jobee Back to Profile Resume Templates Resume Templates Cover Letters About My …" at bounding box center [284, 126] width 568 height 253
click at [500, 44] on link "Download" at bounding box center [511, 44] width 68 height 20
